Goal: Task Accomplishment & Management: Manage account settings

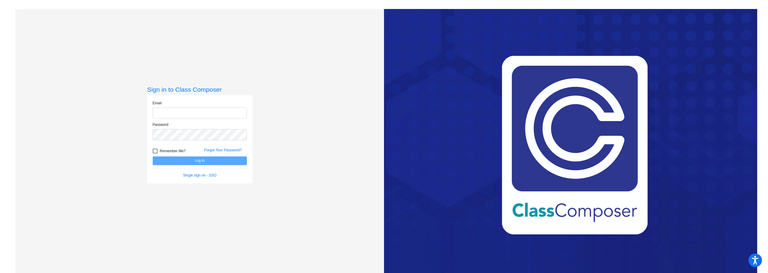
click at [189, 112] on input "email" at bounding box center [200, 113] width 94 height 11
type input "[EMAIL_ADDRESS][DOMAIN_NAME]"
click at [153, 157] on button "Log In" at bounding box center [200, 161] width 94 height 9
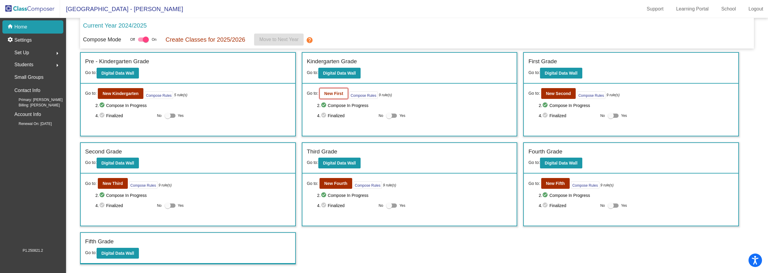
click at [335, 94] on b "New First" at bounding box center [333, 93] width 19 height 5
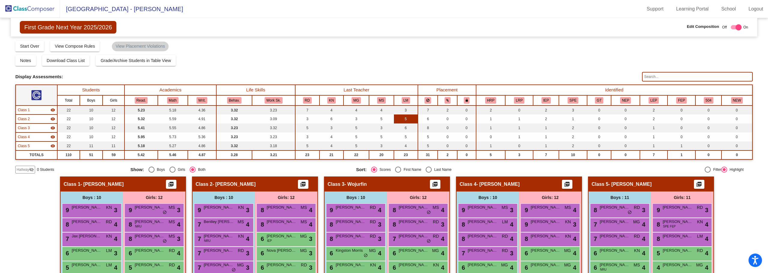
scroll to position [30, 0]
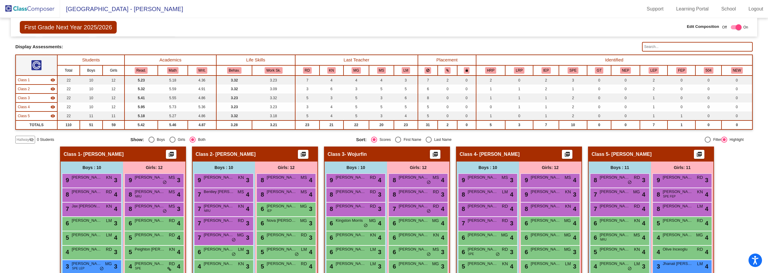
click at [659, 47] on input "text" at bounding box center [697, 47] width 111 height 10
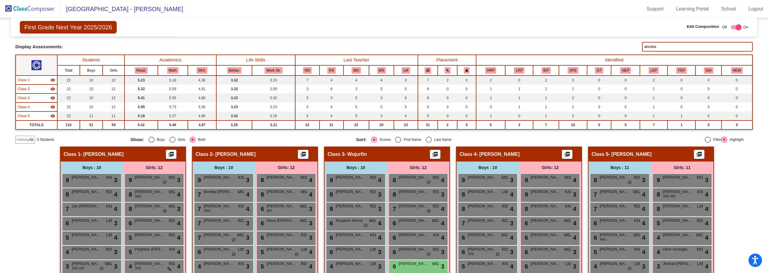
scroll to position [60, 0]
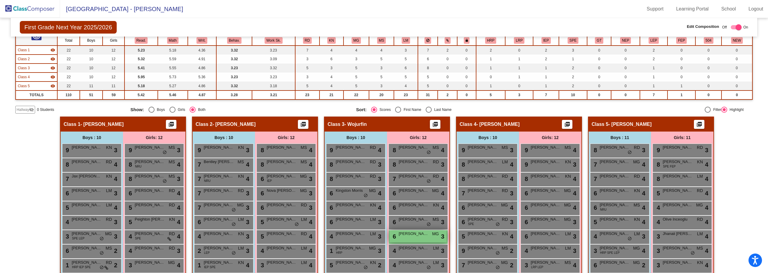
type input "alondra"
click at [414, 234] on span "[PERSON_NAME]" at bounding box center [414, 234] width 30 height 6
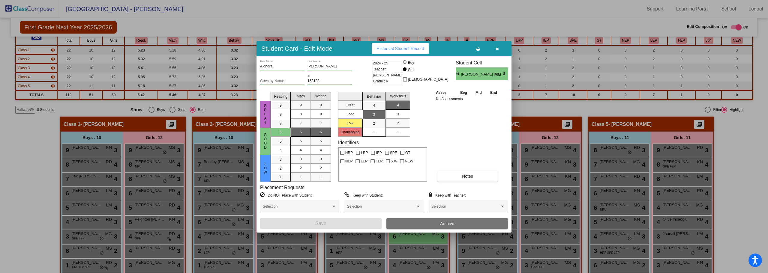
click at [438, 226] on button "Archive" at bounding box center [448, 223] width 122 height 11
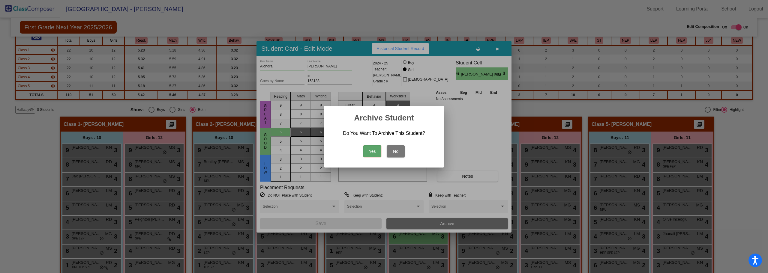
click at [370, 149] on button "Yes" at bounding box center [372, 152] width 18 height 12
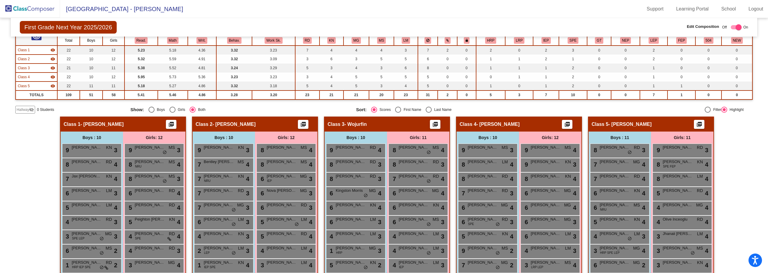
click at [20, 8] on img at bounding box center [30, 9] width 60 height 18
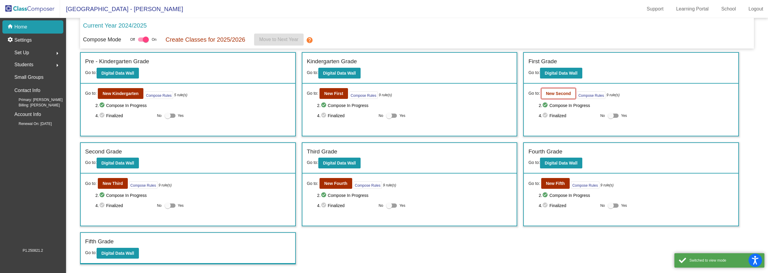
click at [564, 95] on b "New Second" at bounding box center [558, 93] width 25 height 5
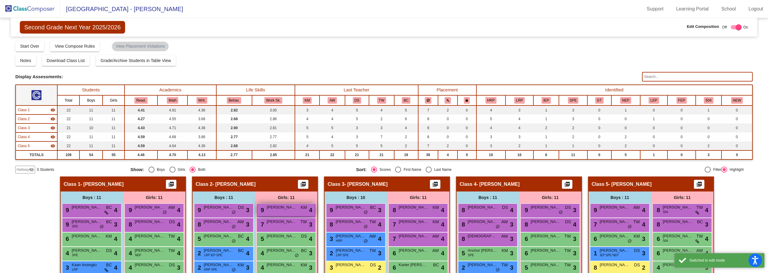
scroll to position [60, 0]
